Goal: Task Accomplishment & Management: Use online tool/utility

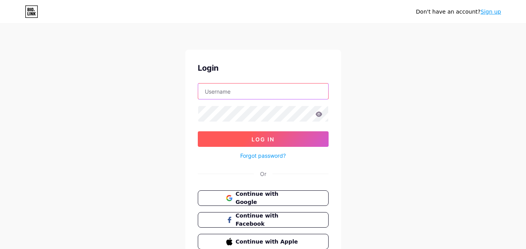
type input "[EMAIL_ADDRESS][DOMAIN_NAME]"
click at [245, 139] on button "Log In" at bounding box center [263, 140] width 131 height 16
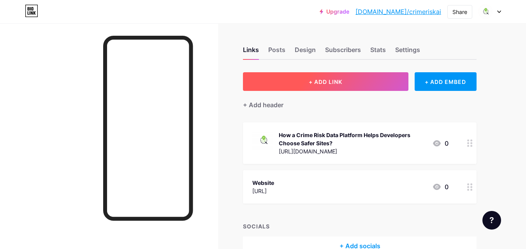
click at [311, 83] on span "+ ADD LINK" at bounding box center [325, 82] width 33 height 7
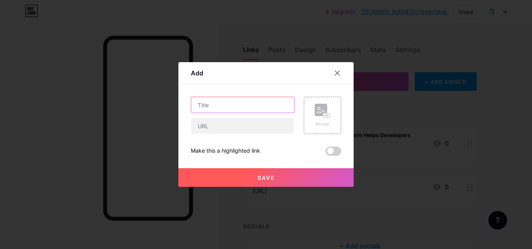
click at [250, 108] on input "text" at bounding box center [242, 105] width 103 height 16
paste input "How to Make Your Property Selection Easy with Crime and Environmental Risk Insi…"
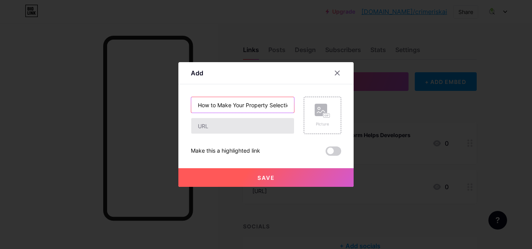
scroll to position [0, 135]
type input "How to Make Your Property Selection Easy with Crime and Environmental Risk Insi…"
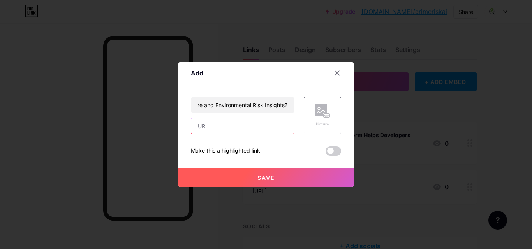
click at [223, 127] on input "text" at bounding box center [242, 126] width 103 height 16
paste input "[URL][DOMAIN_NAME]"
type input "[URL][DOMAIN_NAME]"
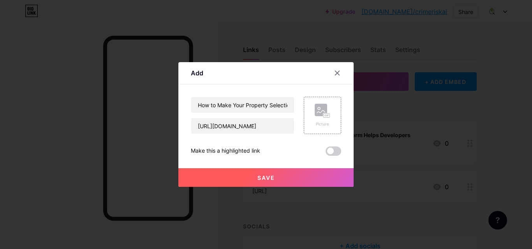
click at [286, 177] on button "Save" at bounding box center [265, 178] width 175 height 19
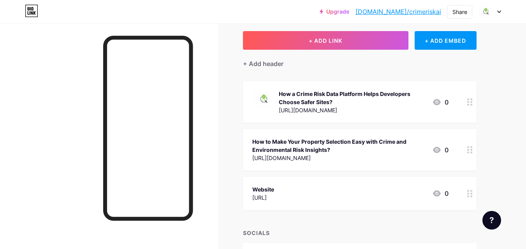
scroll to position [0, 0]
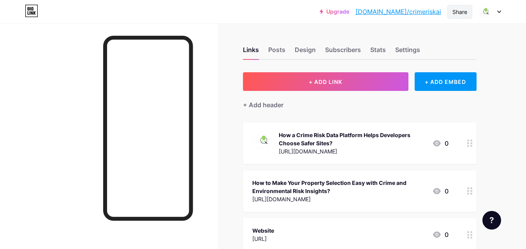
click at [455, 16] on div "Share" at bounding box center [459, 12] width 15 height 8
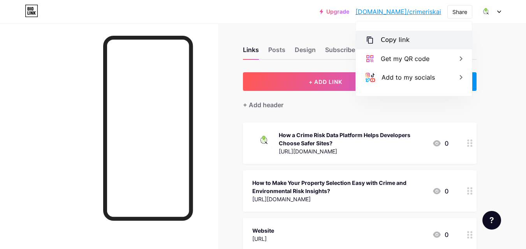
drag, startPoint x: 394, startPoint y: 30, endPoint x: 389, endPoint y: 47, distance: 17.7
click at [392, 32] on div "Copy link [URL][DOMAIN_NAME] Get my QR code Add to my socials" at bounding box center [414, 58] width 116 height 75
click at [387, 44] on div "Copy link" at bounding box center [395, 39] width 29 height 9
